Goal: Task Accomplishment & Management: Manage account settings

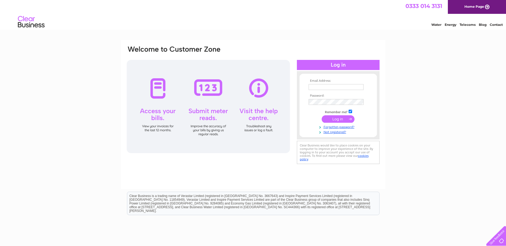
type input "donna.sweeny@tonygee.com"
click at [341, 118] on input "submit" at bounding box center [338, 118] width 33 height 7
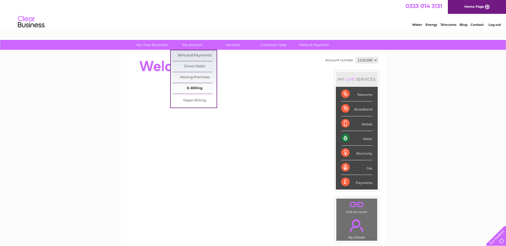
click at [197, 90] on link "E-Billing" at bounding box center [195, 88] width 44 height 11
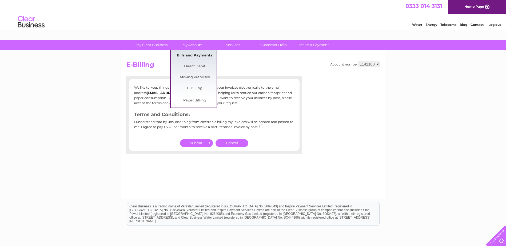
click at [192, 55] on link "Bills and Payments" at bounding box center [195, 55] width 44 height 11
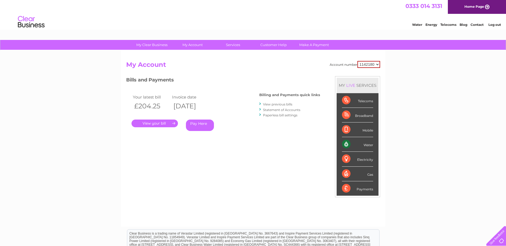
click at [169, 122] on link "." at bounding box center [154, 124] width 46 height 8
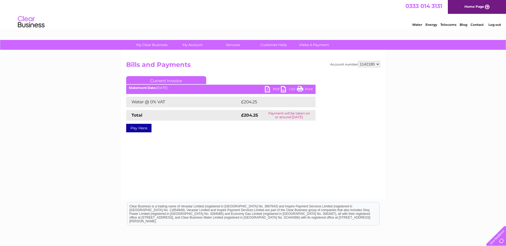
click at [271, 90] on link "PDF" at bounding box center [273, 90] width 16 height 8
